Goal: Task Accomplishment & Management: Manage account settings

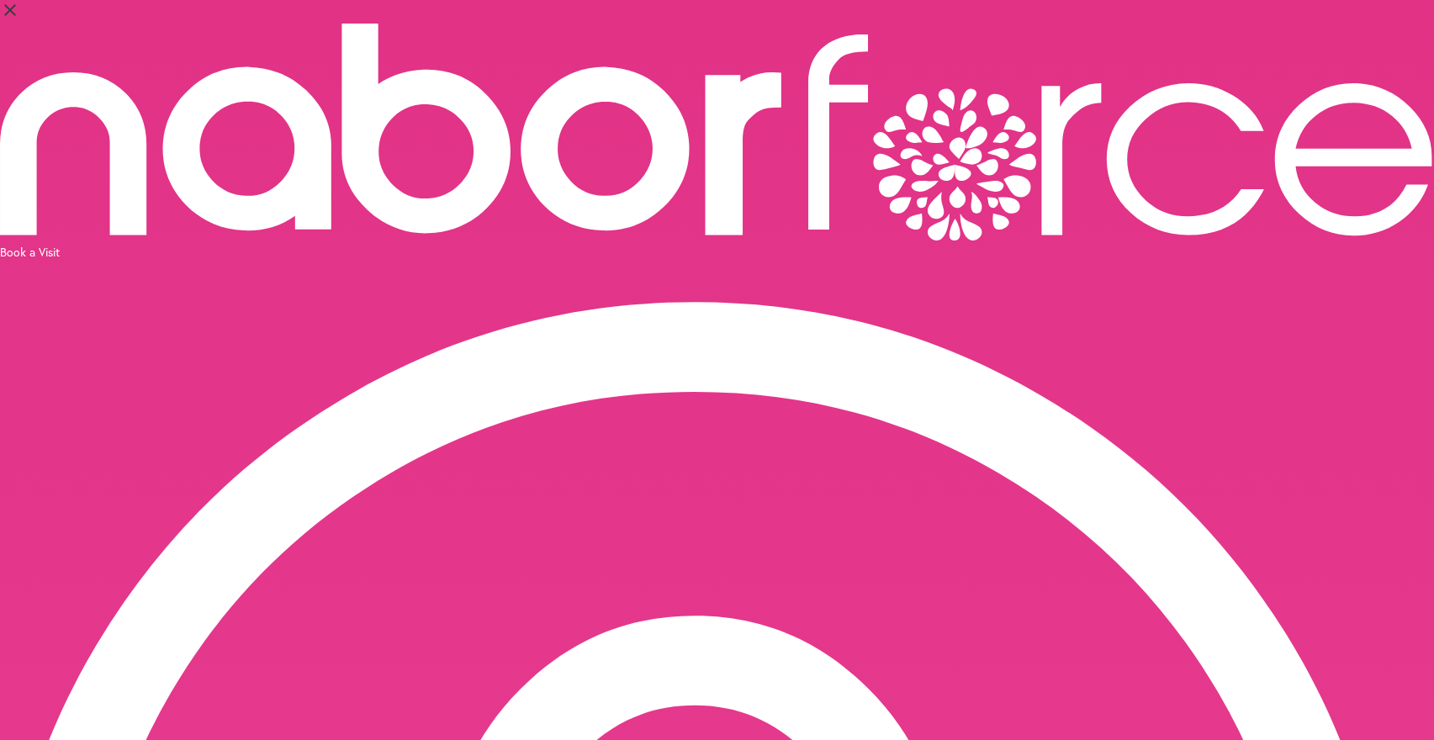
select select "*"
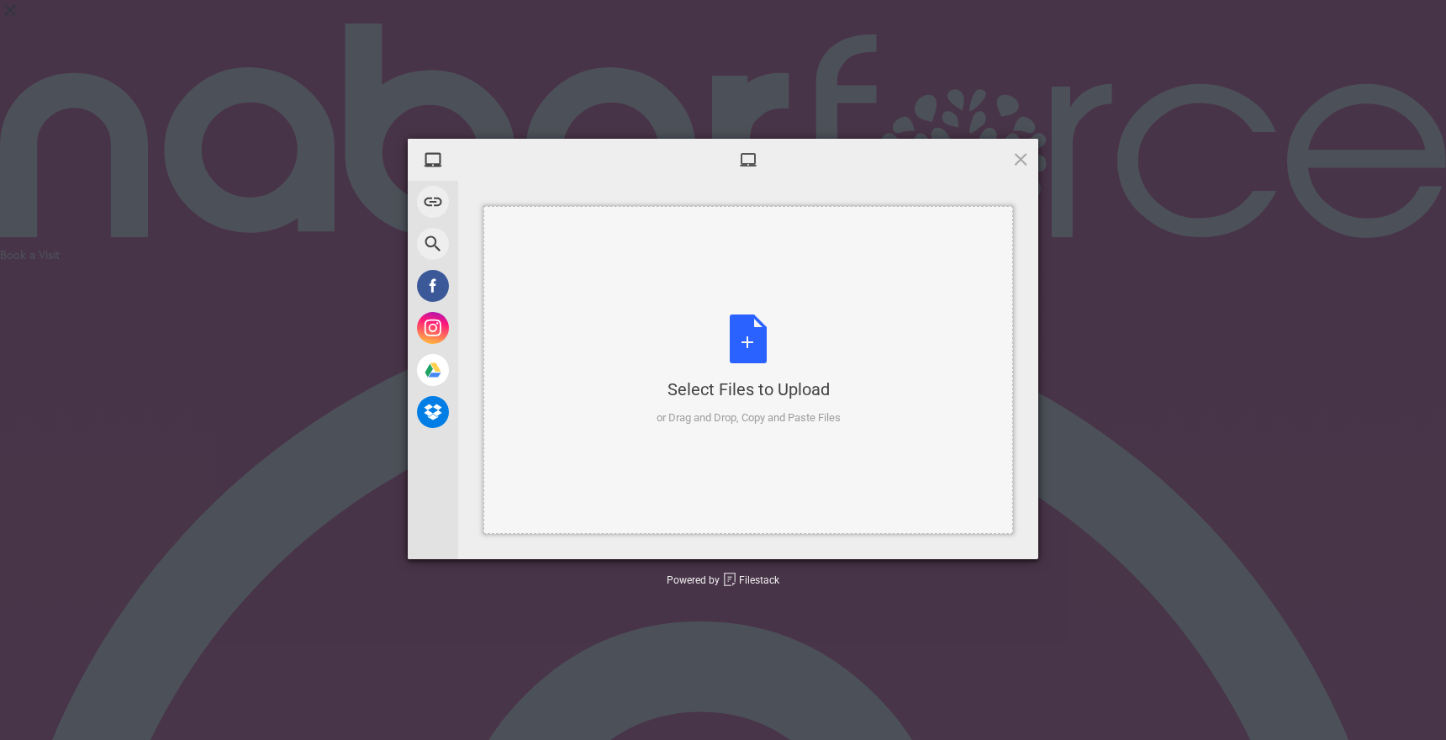
click at [753, 352] on div "Select Files to Upload or Drag and Drop, Copy and Paste Files" at bounding box center [749, 371] width 184 height 112
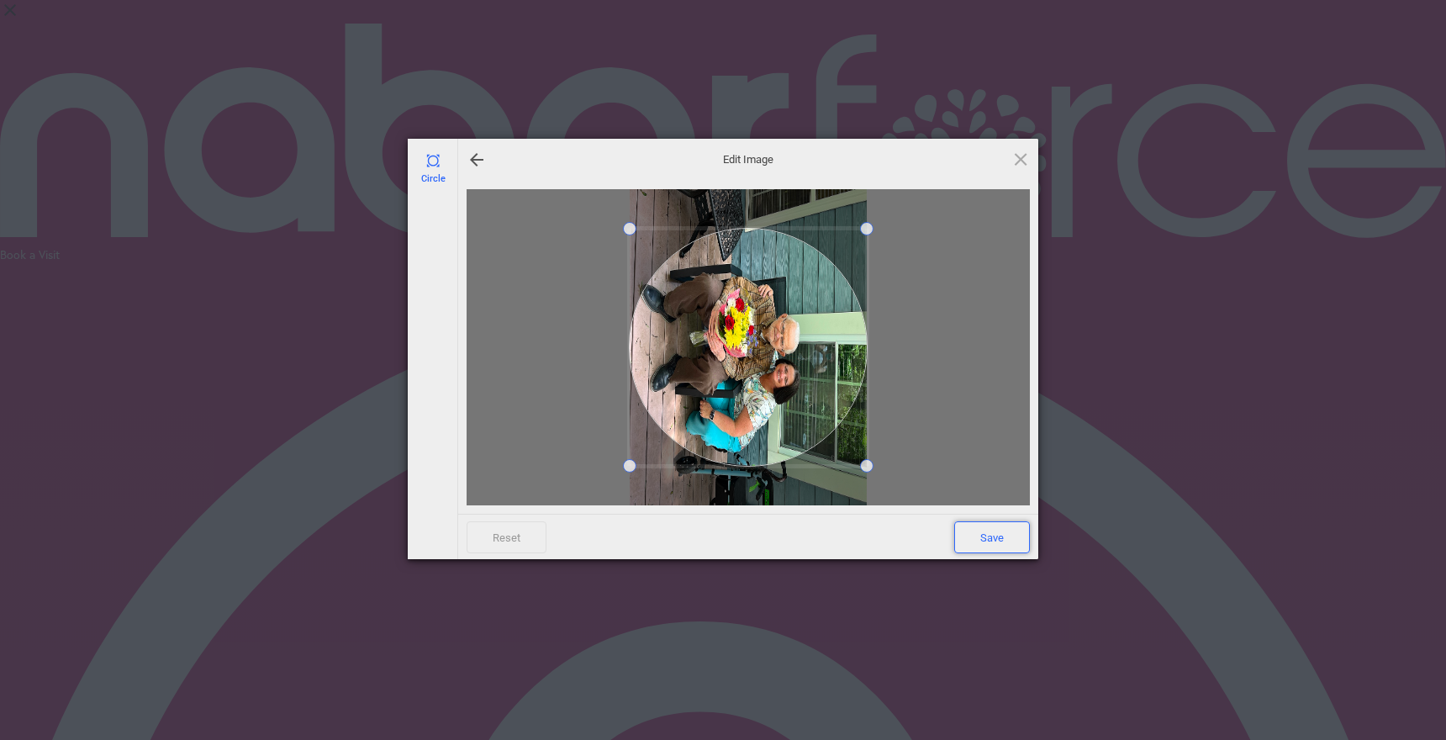
click at [1013, 531] on span "Save" at bounding box center [992, 537] width 76 height 32
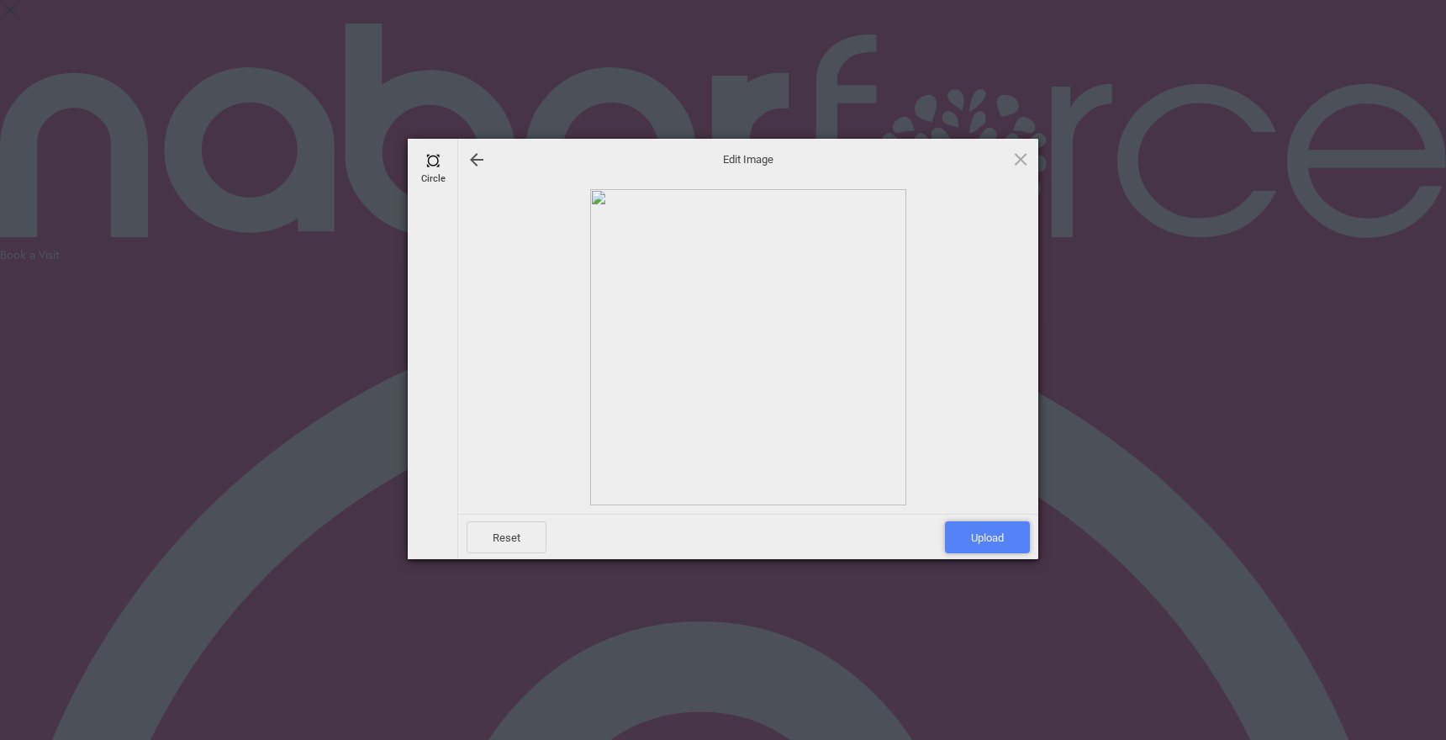
click at [1005, 534] on span "Upload" at bounding box center [987, 537] width 85 height 32
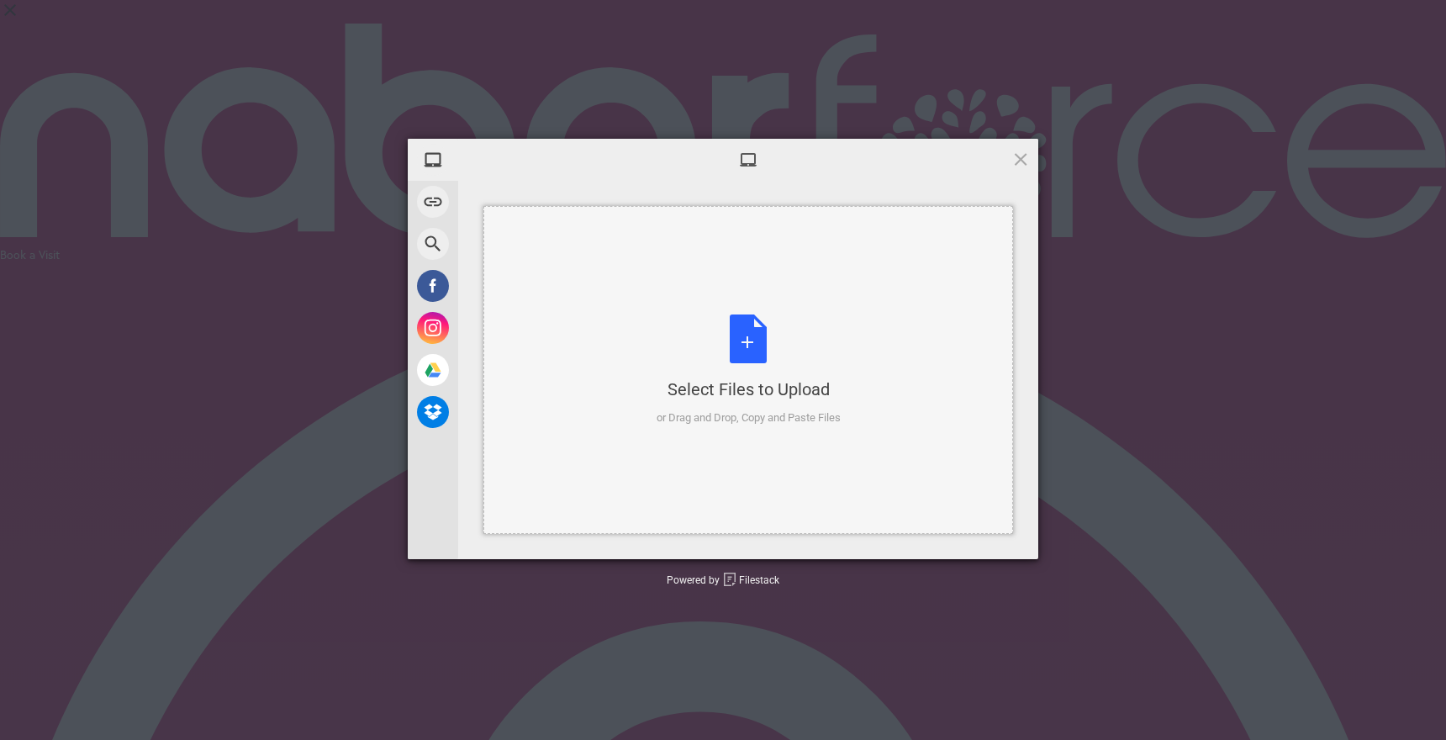
click at [751, 347] on div "Select Files to Upload or Drag and Drop, Copy and Paste Files" at bounding box center [749, 371] width 184 height 112
click at [748, 346] on div "Select Files to Upload or Drag and Drop, Copy and Paste Files" at bounding box center [749, 371] width 184 height 112
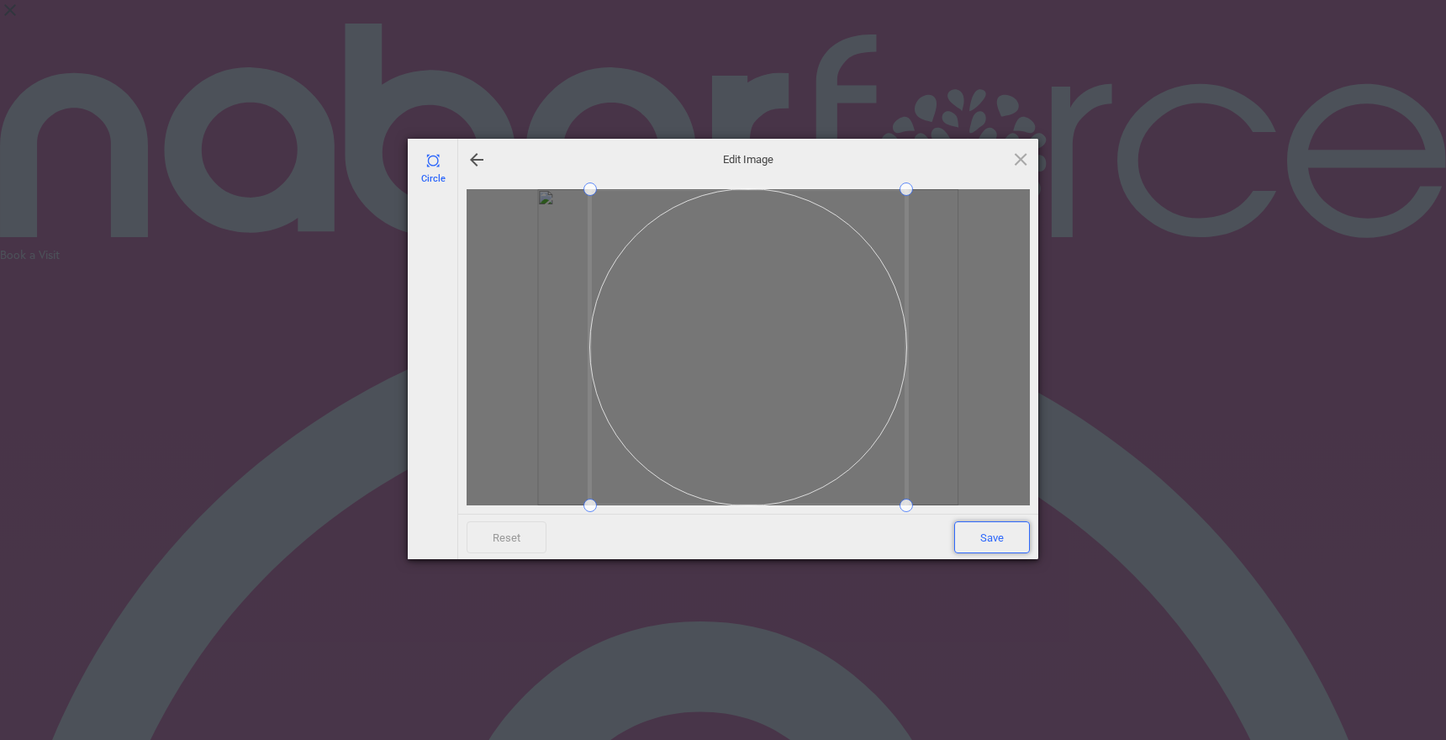
click at [1004, 537] on span "Save" at bounding box center [992, 537] width 76 height 32
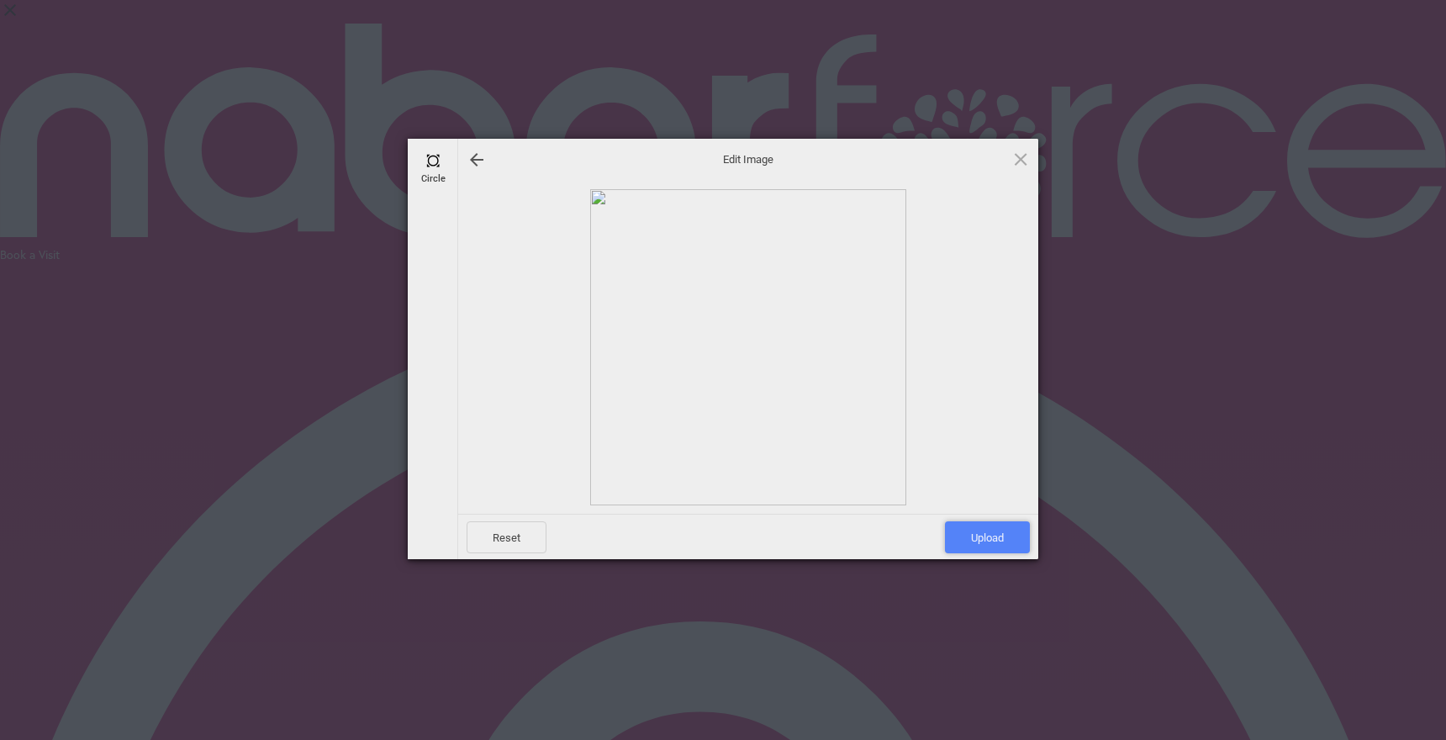
click at [1002, 537] on span "Upload" at bounding box center [987, 537] width 85 height 32
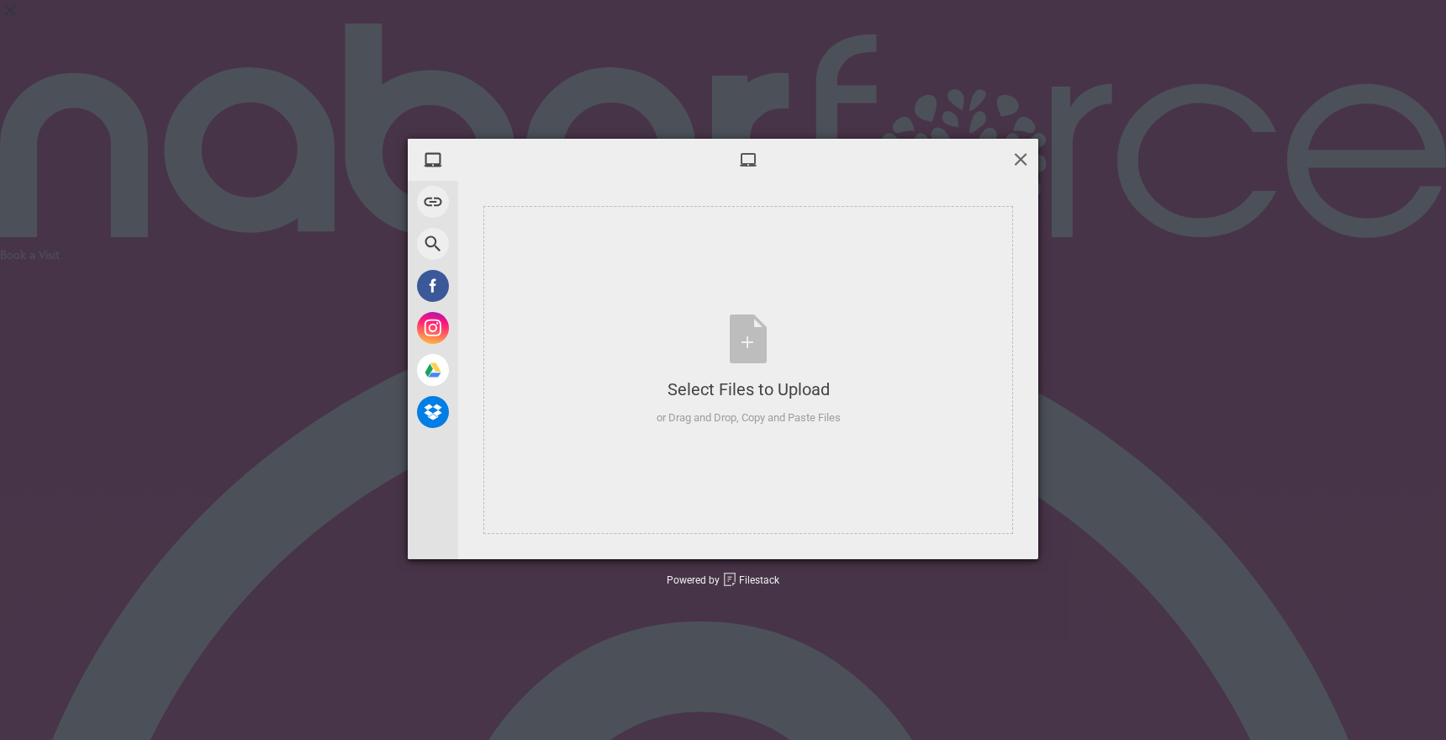
click at [1018, 161] on span at bounding box center [1021, 159] width 19 height 19
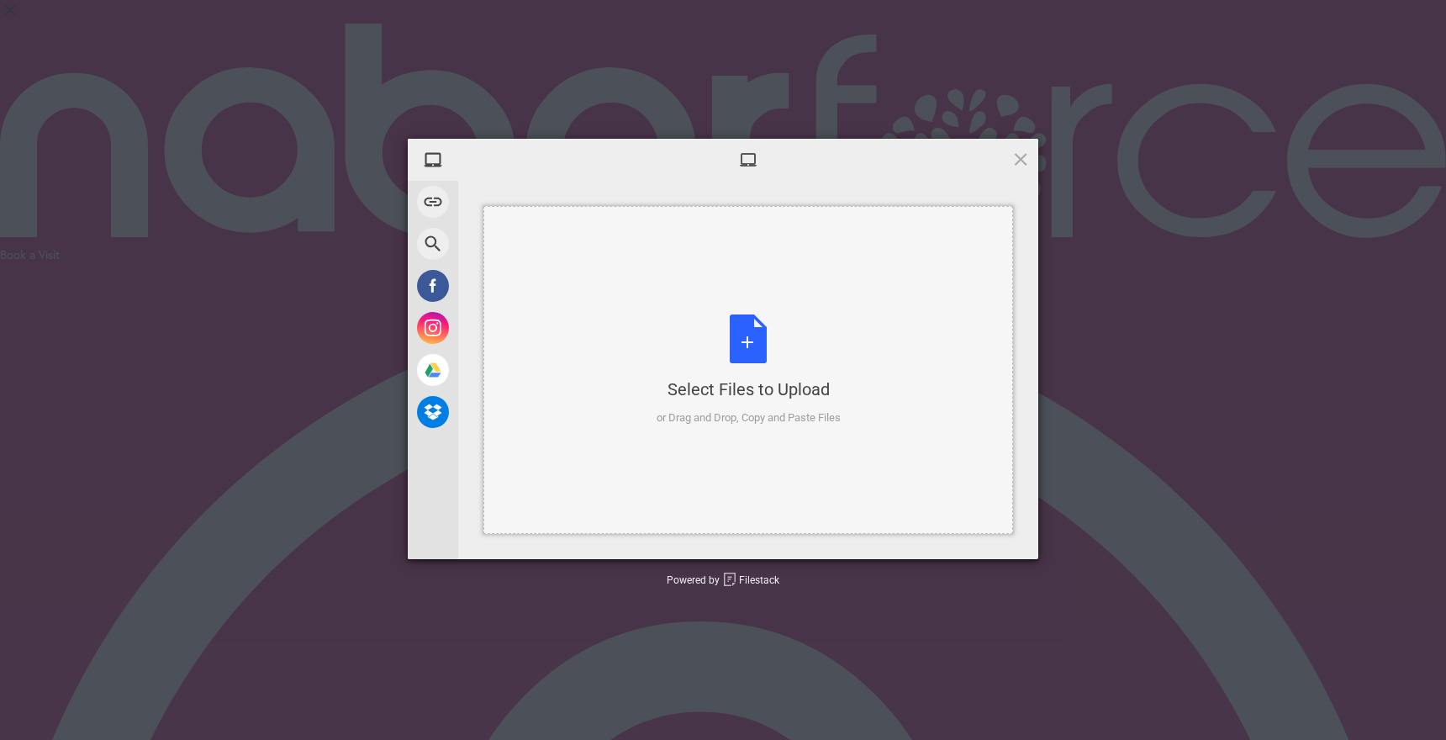
click at [749, 342] on div "Select Files to Upload or Drag and Drop, Copy and Paste Files" at bounding box center [749, 371] width 184 height 112
click at [741, 353] on div "Select Files to Upload or Drag and Drop, Copy and Paste Files" at bounding box center [749, 371] width 184 height 112
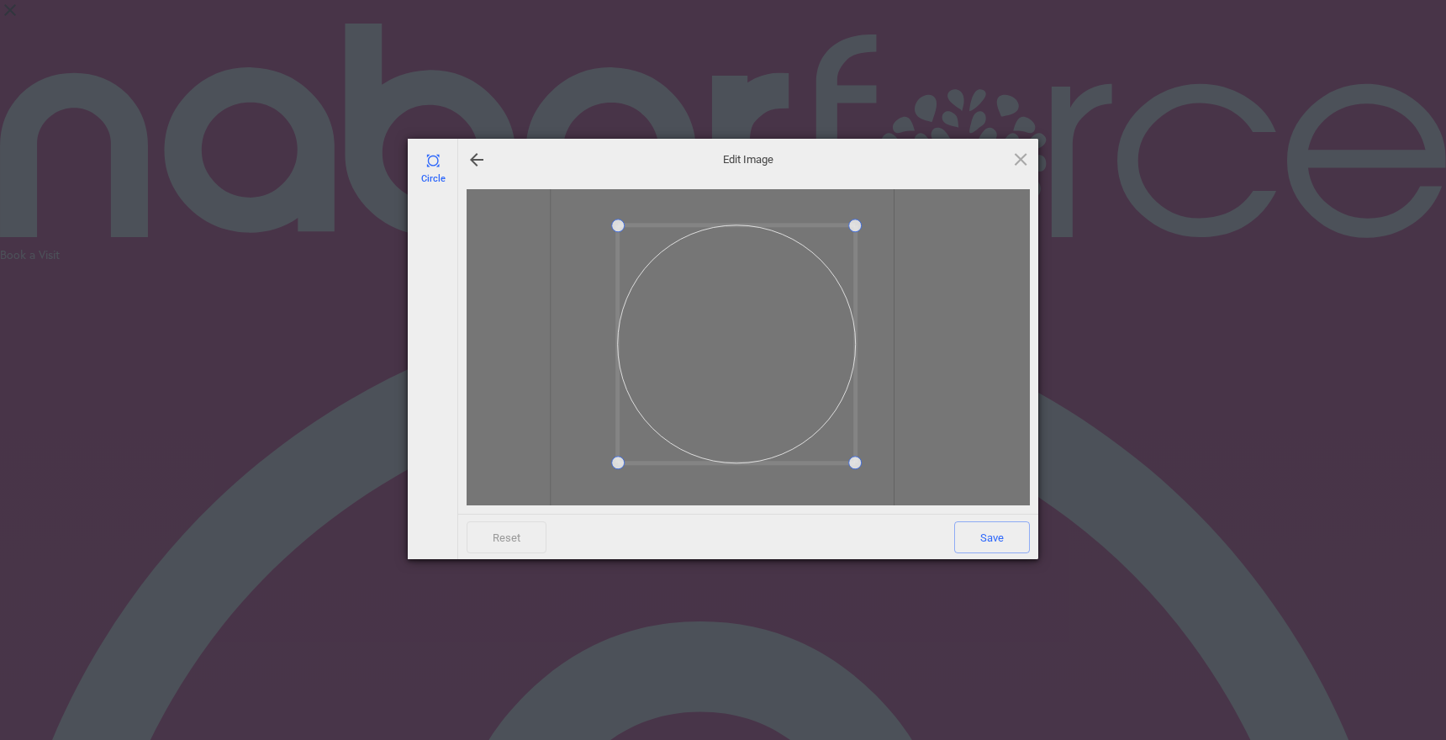
click at [741, 365] on span at bounding box center [736, 343] width 237 height 237
click at [1001, 540] on span "Save" at bounding box center [992, 537] width 76 height 32
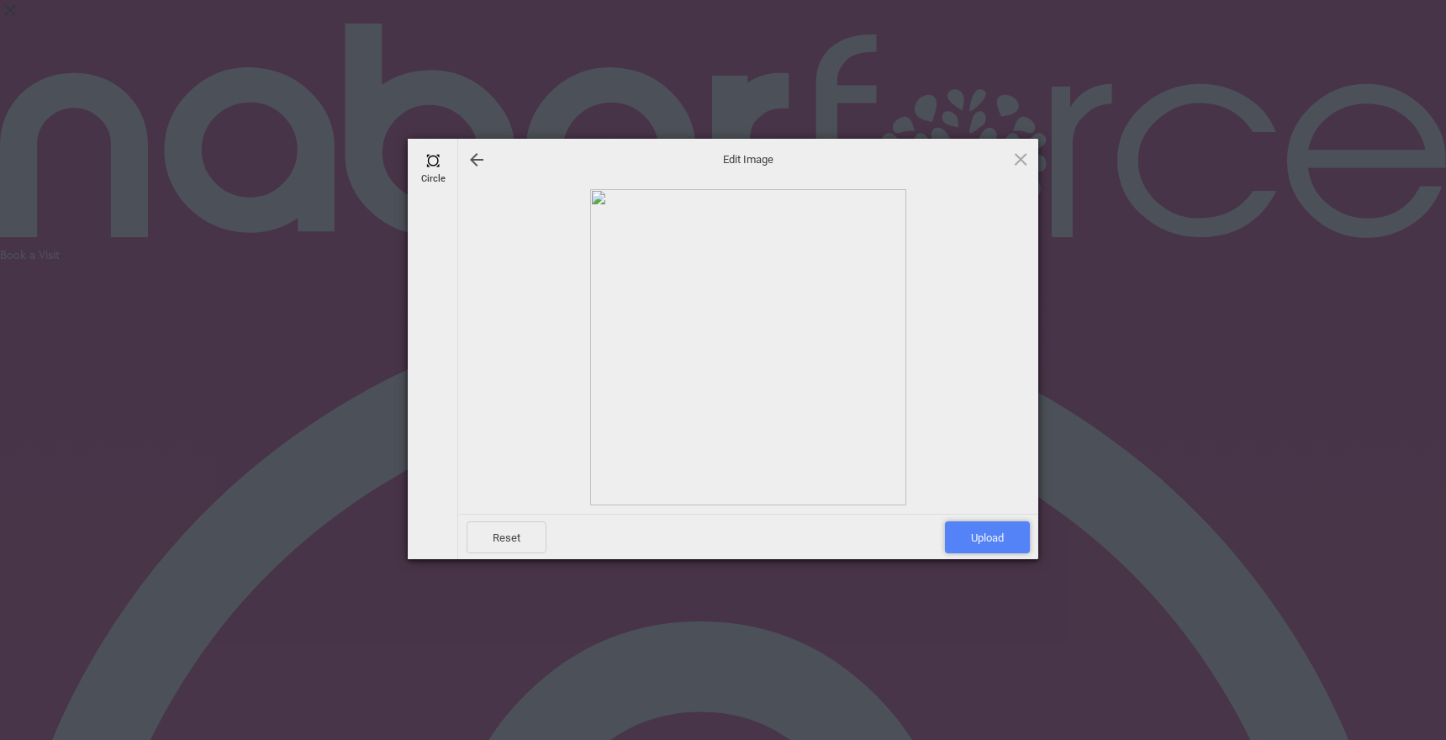
click at [987, 537] on span "Upload" at bounding box center [987, 537] width 85 height 32
